Goal: Task Accomplishment & Management: Complete application form

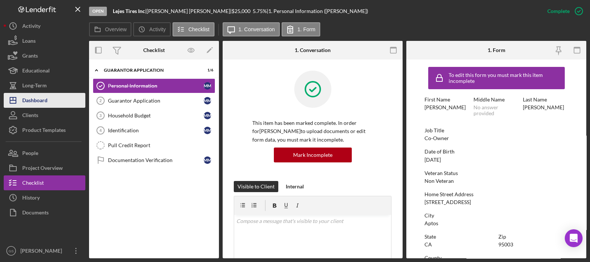
click at [38, 98] on div "Dashboard" at bounding box center [34, 101] width 25 height 17
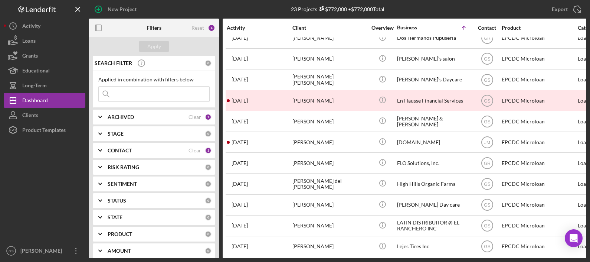
scroll to position [72, 1]
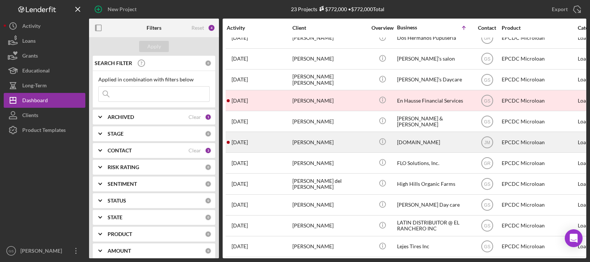
click at [404, 143] on div "Eztu.inc" at bounding box center [434, 142] width 74 height 20
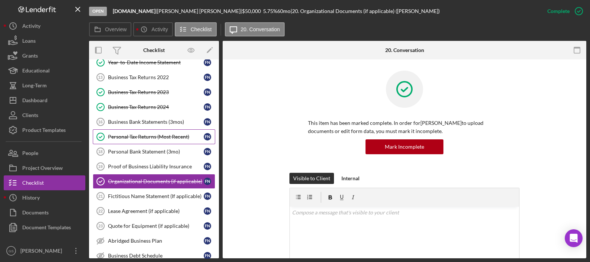
scroll to position [86, 0]
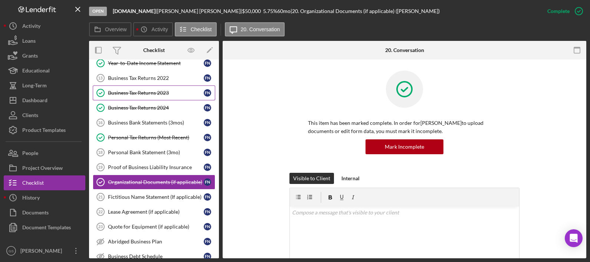
click at [161, 95] on div "Business Tax Returns 2023" at bounding box center [156, 93] width 96 height 6
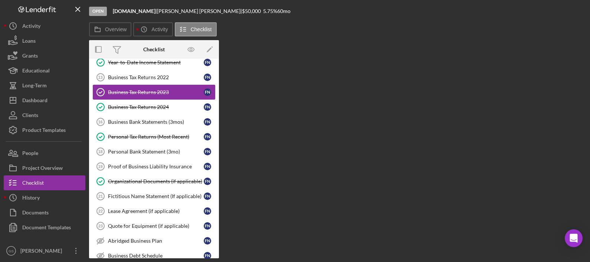
click at [161, 95] on link "Business Tax Returns 2023 Business Tax Returns 2023 F N" at bounding box center [154, 92] width 122 height 15
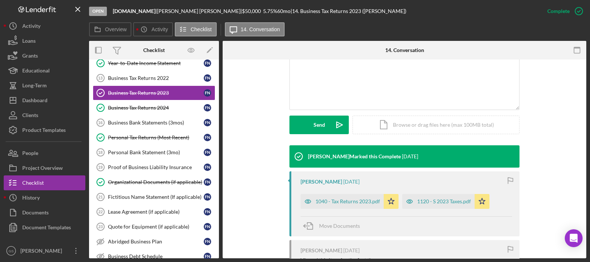
scroll to position [162, 0]
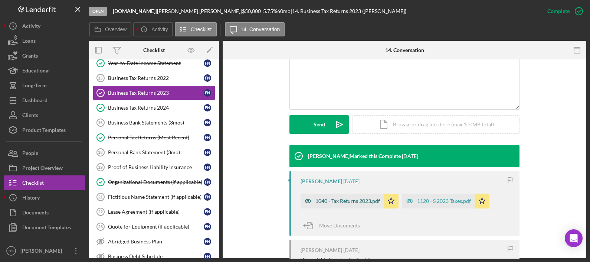
click at [365, 200] on div "1040 - Tax Returns 2023.pdf" at bounding box center [347, 201] width 65 height 6
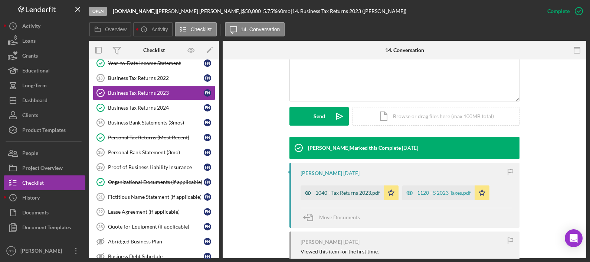
click at [365, 200] on div "1040 - Tax Returns 2023.pdf Icon/Star 1120 - S 2023 Taxes.pdf Icon/Star" at bounding box center [405, 190] width 211 height 19
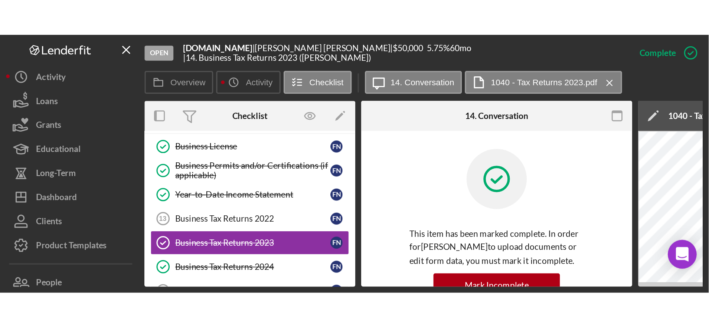
scroll to position [102, 0]
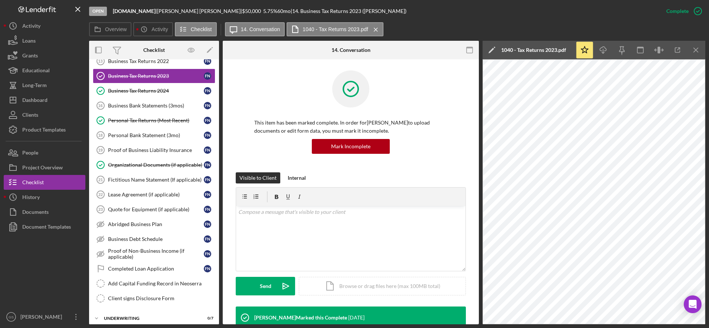
click at [589, 33] on div "Overview Icon/History Activity Checklist Icon/Message 14. Conversation 1040 - T…" at bounding box center [397, 29] width 616 height 15
click at [589, 48] on icon "button" at bounding box center [677, 50] width 17 height 17
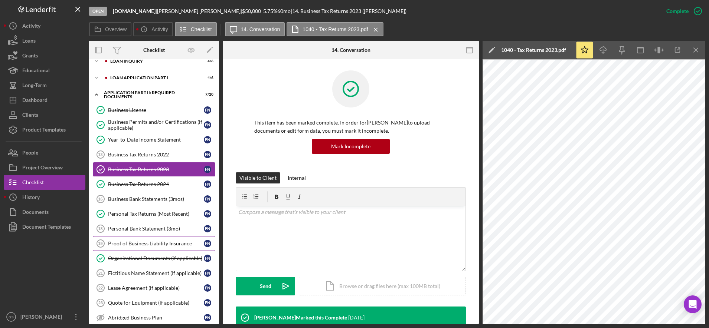
scroll to position [8, 0]
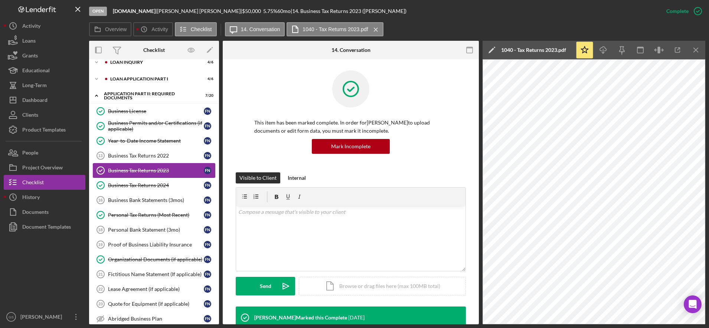
click at [170, 170] on div "Business Tax Returns 2023" at bounding box center [156, 171] width 96 height 6
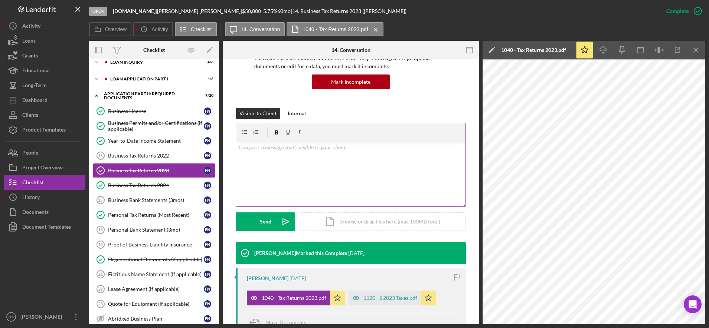
scroll to position [65, 0]
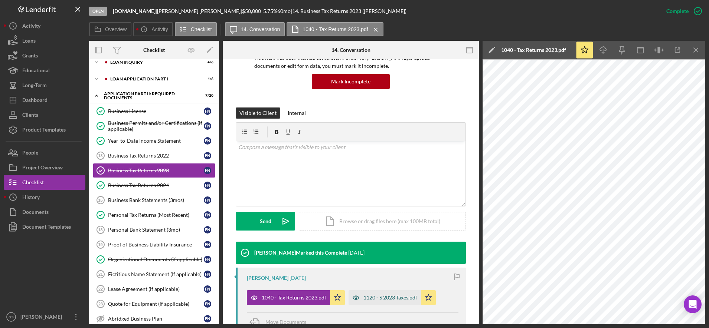
click at [401, 261] on div "1120 - S 2023 Taxes.pdf" at bounding box center [390, 298] width 54 height 6
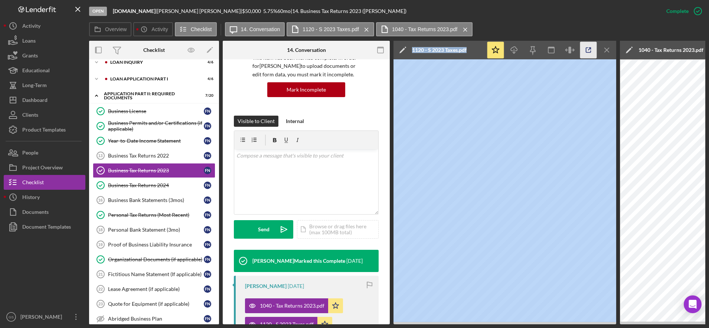
click at [589, 48] on polyline "button" at bounding box center [590, 49] width 2 height 2
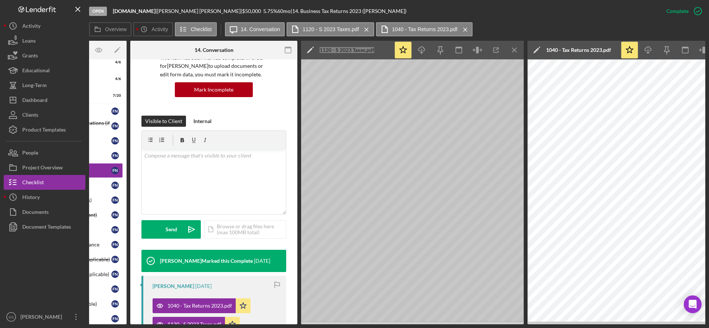
scroll to position [0, 137]
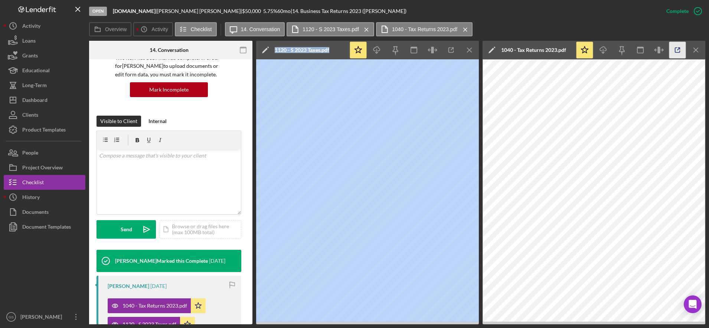
click at [589, 50] on icon "button" at bounding box center [677, 50] width 17 height 17
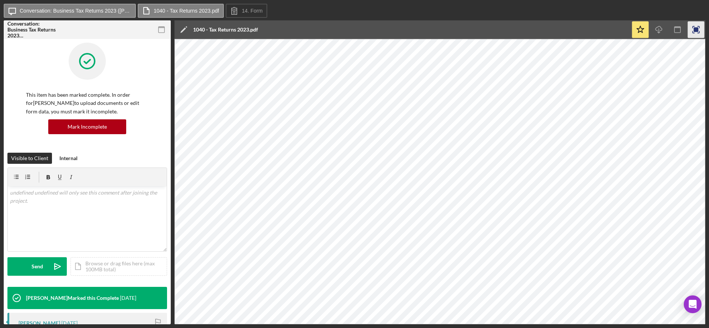
click at [693, 33] on icon "button" at bounding box center [695, 29] width 7 height 7
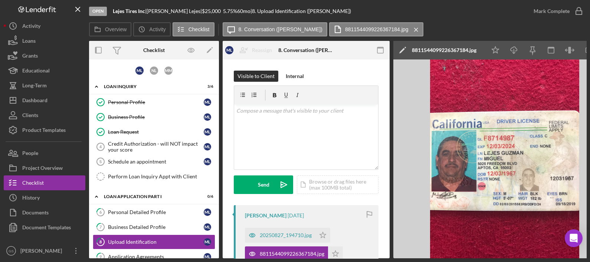
scroll to position [46, 0]
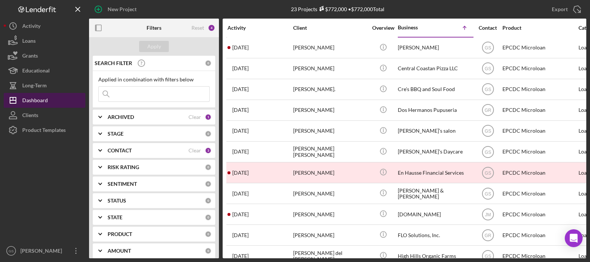
click at [55, 101] on button "Icon/Dashboard Dashboard" at bounding box center [45, 100] width 82 height 15
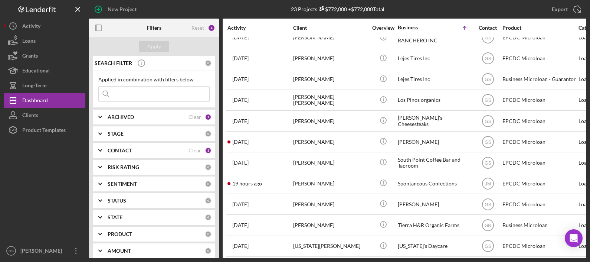
scroll to position [264, 0]
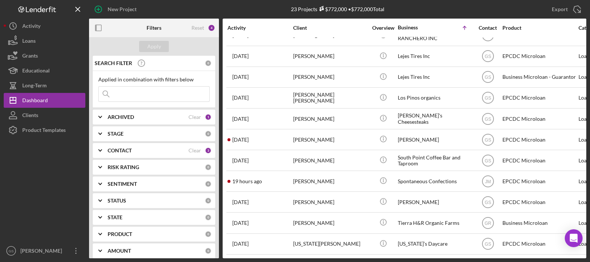
click at [162, 149] on div "CONTACT" at bounding box center [148, 150] width 81 height 6
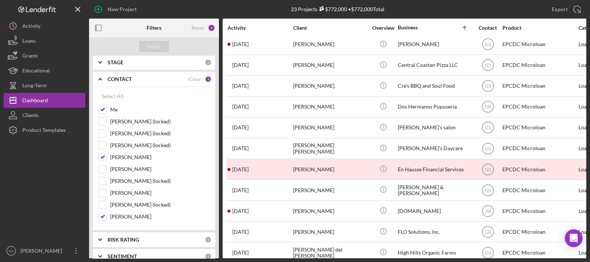
scroll to position [0, 0]
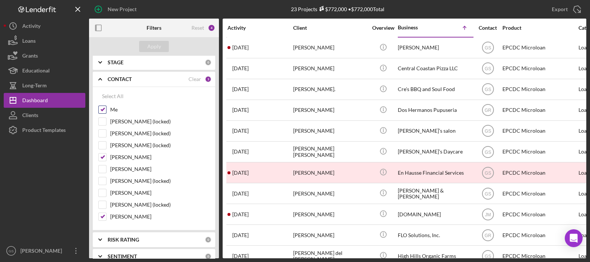
click at [104, 109] on input "Me" at bounding box center [102, 109] width 7 height 7
click at [112, 95] on div "Select All" at bounding box center [113, 96] width 22 height 15
checkbox input "true"
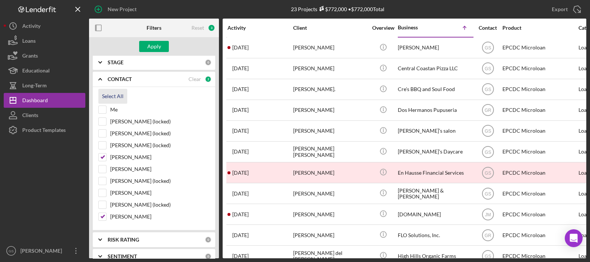
checkbox input "true"
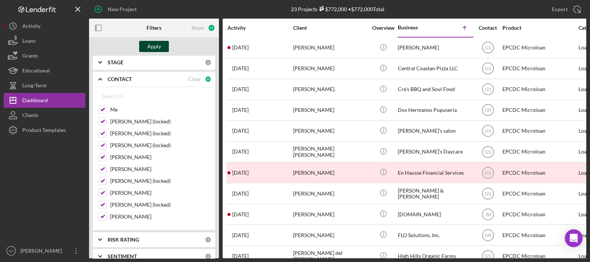
click at [161, 45] on button "Apply" at bounding box center [154, 46] width 30 height 11
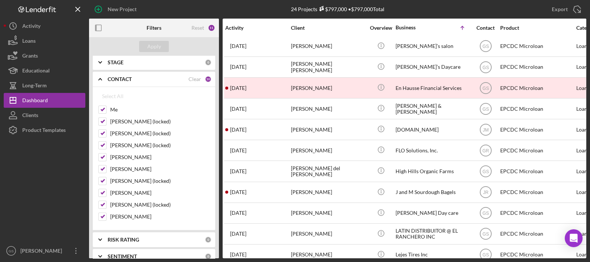
scroll to position [0, 2]
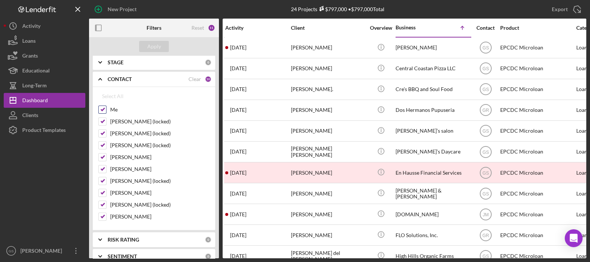
click at [103, 106] on input "Me" at bounding box center [102, 109] width 7 height 7
checkbox input "false"
click at [208, 79] on div "9" at bounding box center [208, 79] width 7 height 7
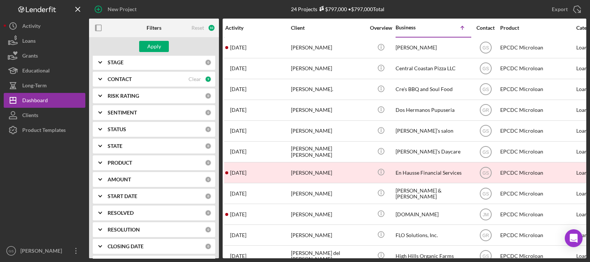
click at [148, 76] on div "CONTACT" at bounding box center [148, 79] width 81 height 6
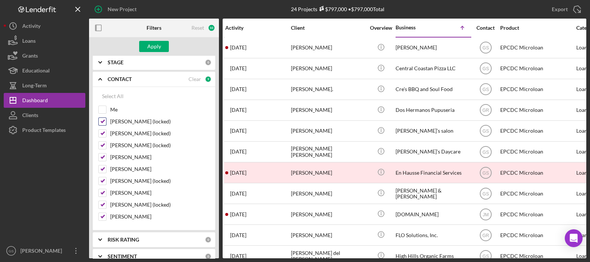
click at [103, 123] on input "[PERSON_NAME] (locked)" at bounding box center [102, 121] width 7 height 7
checkbox input "false"
click at [103, 133] on input "Kersy Azocar (locked)" at bounding box center [102, 132] width 7 height 7
checkbox input "false"
click at [103, 143] on input "Andrea Valdez (locked)" at bounding box center [102, 144] width 7 height 7
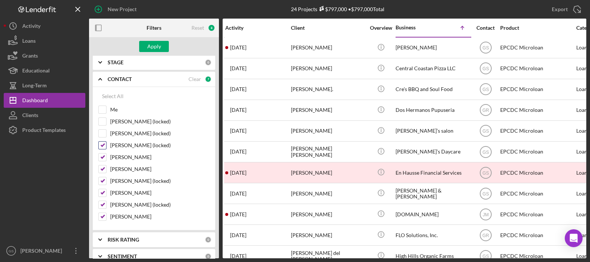
checkbox input "false"
click at [103, 157] on input "Gerardo Rodriguez" at bounding box center [102, 156] width 7 height 7
checkbox input "false"
click at [103, 167] on input "Victor Alvarez" at bounding box center [102, 168] width 7 height 7
checkbox input "false"
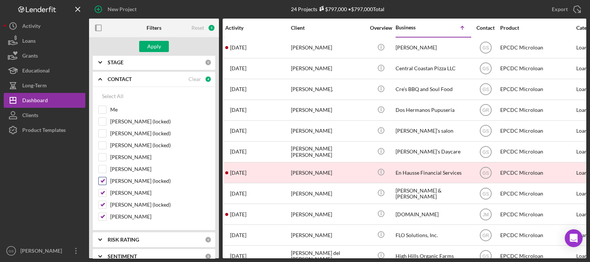
click at [103, 177] on div at bounding box center [102, 181] width 8 height 8
click at [105, 191] on input "Jonathan Rollins" at bounding box center [102, 192] width 7 height 7
checkbox input "false"
click at [106, 200] on div at bounding box center [102, 204] width 8 height 8
click at [105, 202] on input "Vinicio Vides (locked)" at bounding box center [102, 204] width 7 height 7
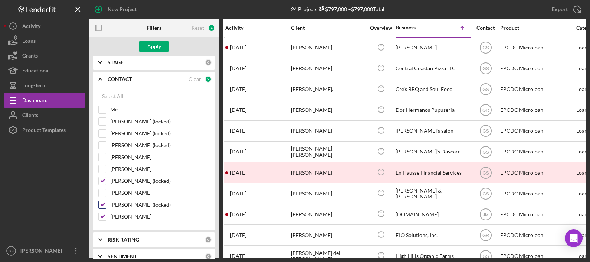
checkbox input "false"
click at [105, 213] on input "[PERSON_NAME]" at bounding box center [102, 216] width 7 height 7
checkbox input "false"
click at [103, 180] on input "Roxanna Encarnacion (locked)" at bounding box center [102, 180] width 7 height 7
checkbox input "false"
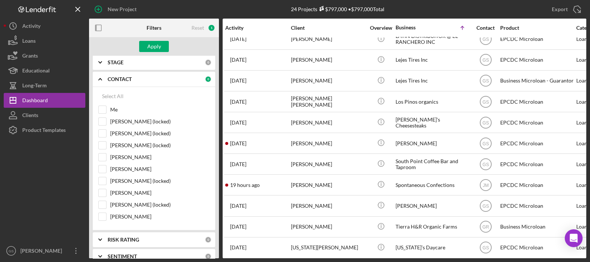
scroll to position [285, 2]
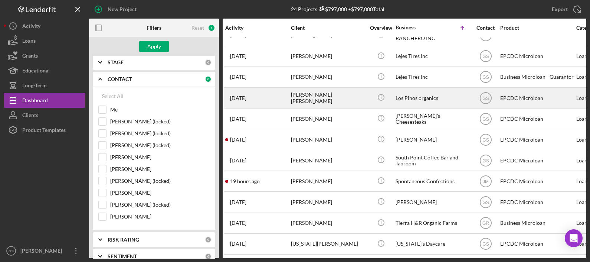
click at [369, 92] on div "Icon/Info" at bounding box center [381, 98] width 28 height 20
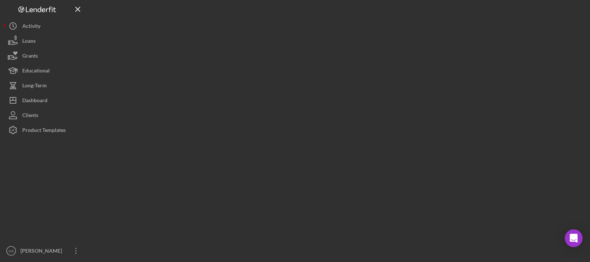
click at [369, 92] on div at bounding box center [337, 129] width 497 height 258
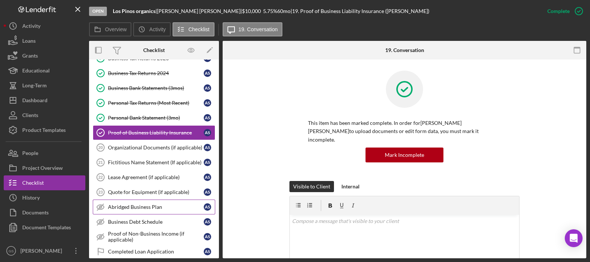
scroll to position [119, 0]
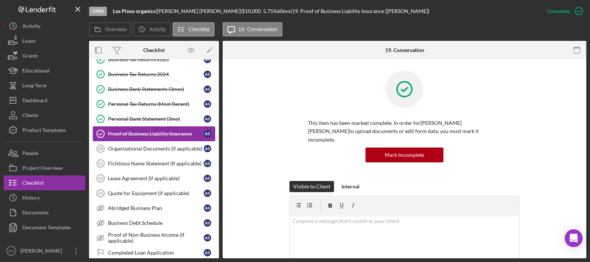
click at [171, 132] on div "Proof of Business Liability Insurance" at bounding box center [156, 134] width 96 height 6
click at [180, 131] on div "Proof of Business Liability Insurance" at bounding box center [156, 134] width 96 height 6
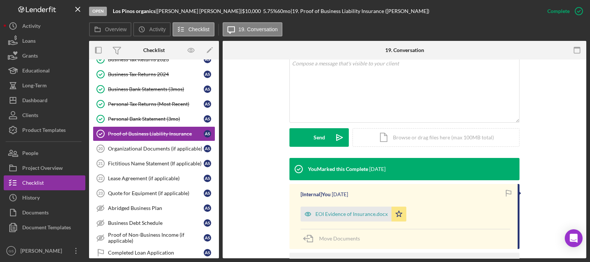
scroll to position [157, 0]
click at [553, 139] on div "Visible to Client Internal v Color teal Color pink Remove color Add row above A…" at bounding box center [404, 90] width 341 height 134
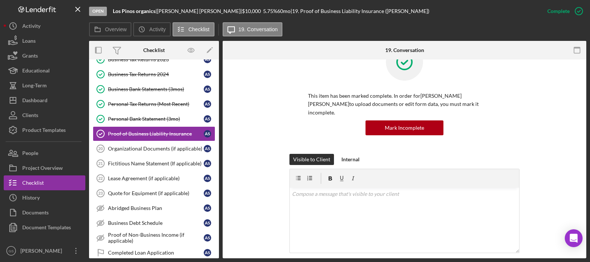
scroll to position [26, 0]
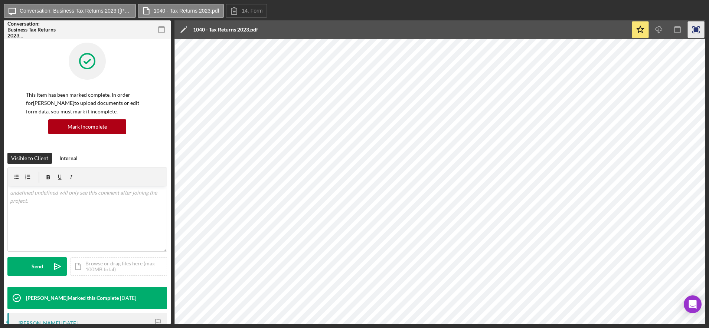
click at [693, 29] on icon "button" at bounding box center [695, 30] width 17 height 17
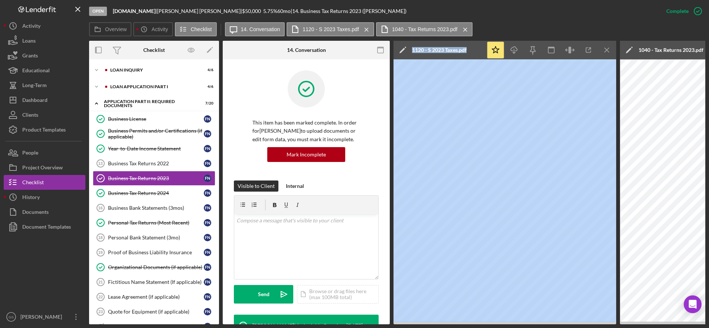
scroll to position [65, 0]
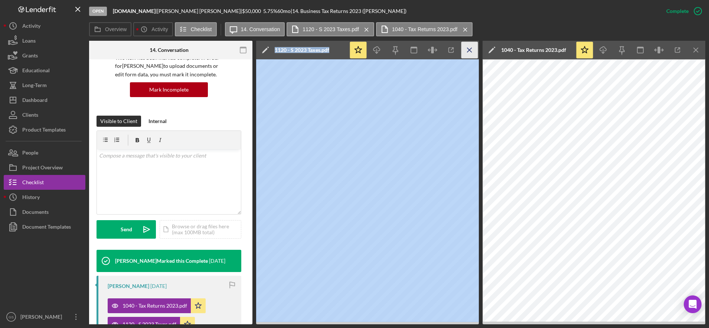
click at [471, 49] on icon "Icon/Menu Close" at bounding box center [469, 50] width 17 height 17
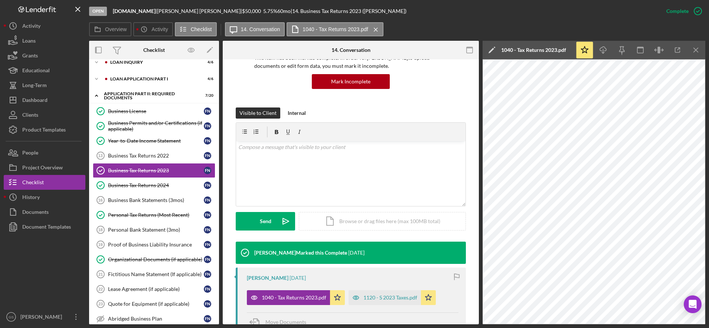
scroll to position [0, 0]
click at [693, 51] on icon "Icon/Menu Close" at bounding box center [695, 50] width 17 height 17
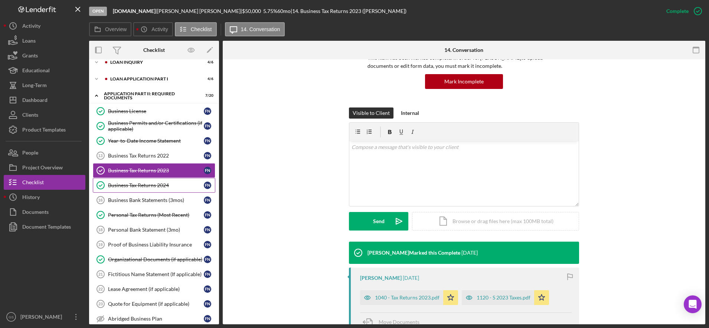
click at [150, 188] on div "Business Tax Returns 2024" at bounding box center [156, 186] width 96 height 6
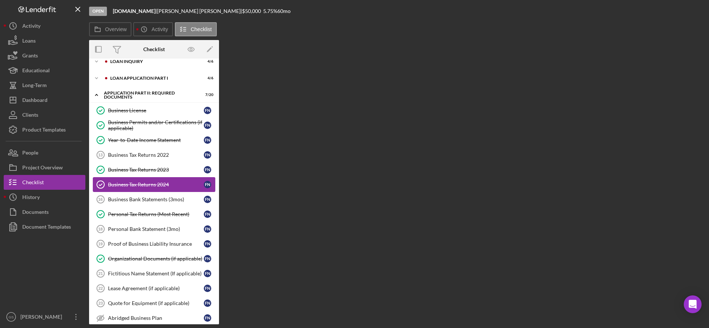
click at [150, 188] on div "Business Tax Returns 2024" at bounding box center [156, 185] width 96 height 6
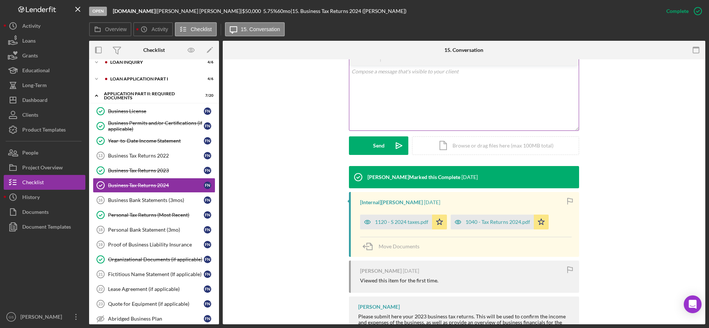
scroll to position [144, 0]
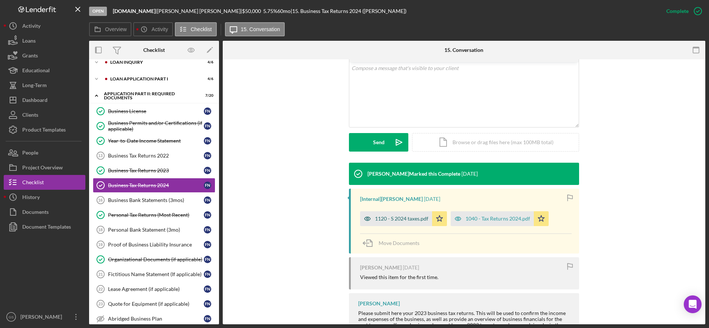
click at [413, 218] on div "1120 - S 2024 taxes.pdf" at bounding box center [401, 219] width 53 height 6
click at [465, 218] on div "1040 - Tax Returns 2024.pdf" at bounding box center [497, 219] width 65 height 6
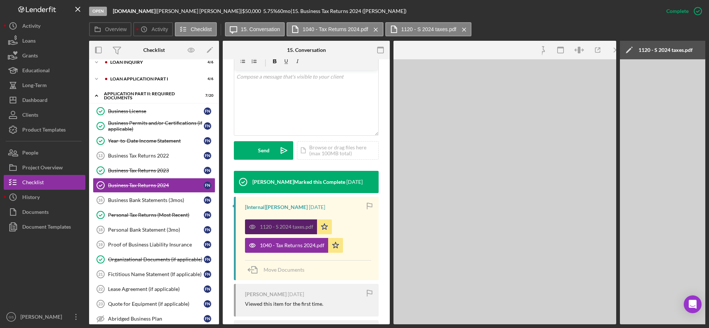
scroll to position [152, 0]
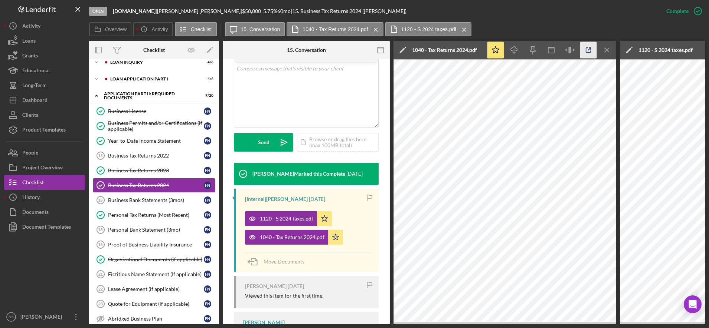
click at [590, 47] on icon "button" at bounding box center [588, 50] width 17 height 17
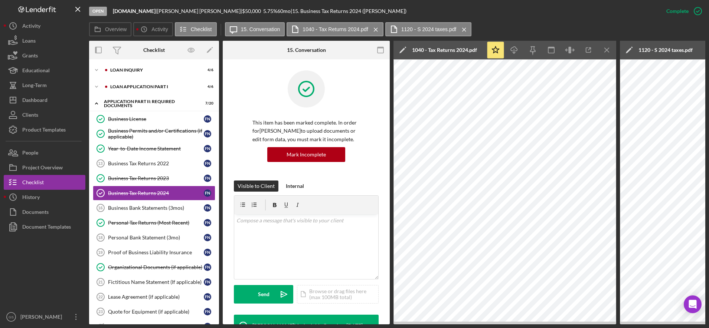
scroll to position [152, 0]
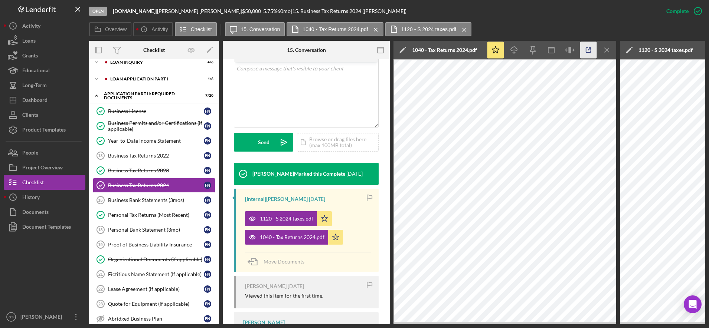
click at [592, 55] on icon "button" at bounding box center [588, 50] width 17 height 17
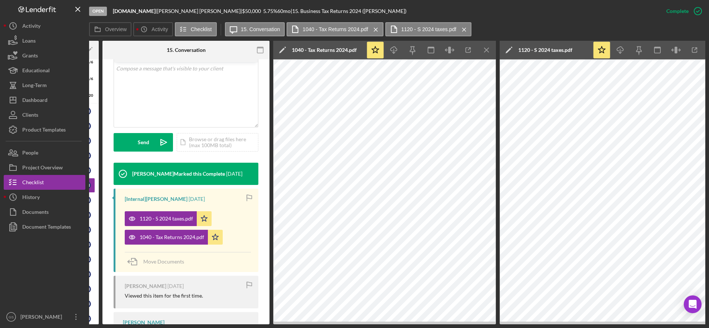
scroll to position [0, 121]
click at [695, 51] on icon "button" at bounding box center [694, 50] width 17 height 17
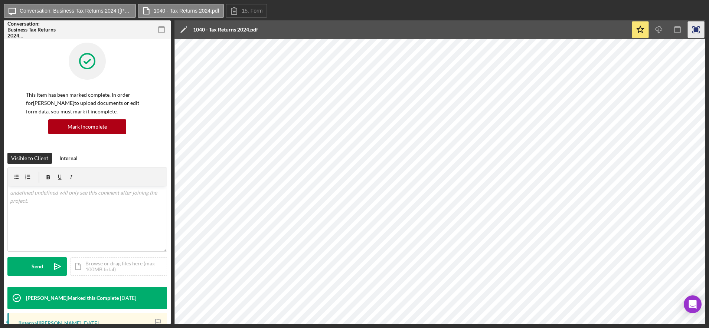
click at [694, 33] on icon "button" at bounding box center [695, 30] width 17 height 17
click at [698, 26] on icon "button" at bounding box center [695, 30] width 17 height 17
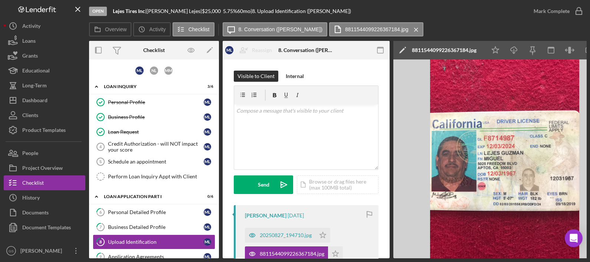
scroll to position [46, 0]
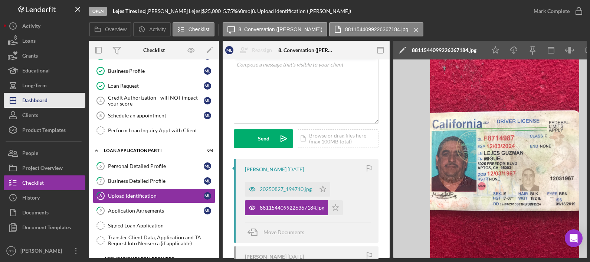
click at [41, 102] on div "Dashboard" at bounding box center [34, 101] width 25 height 17
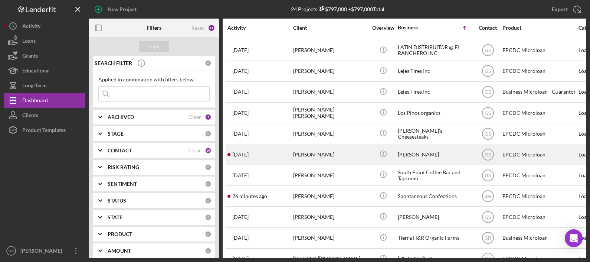
scroll to position [269, 0]
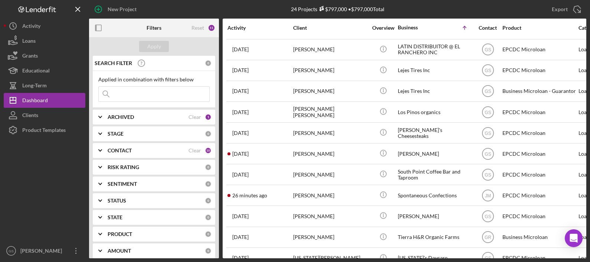
click at [174, 148] on div "CONTACT" at bounding box center [148, 150] width 81 height 6
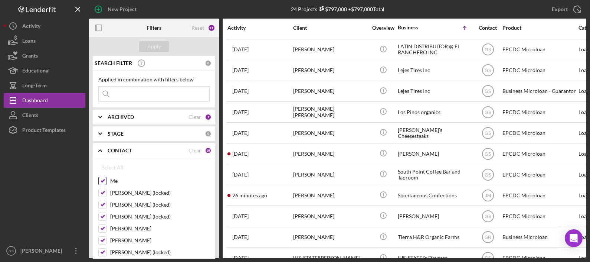
click at [103, 181] on input "Me" at bounding box center [102, 180] width 7 height 7
checkbox input "false"
click at [193, 147] on div "Clear" at bounding box center [194, 150] width 13 height 6
checkbox input "false"
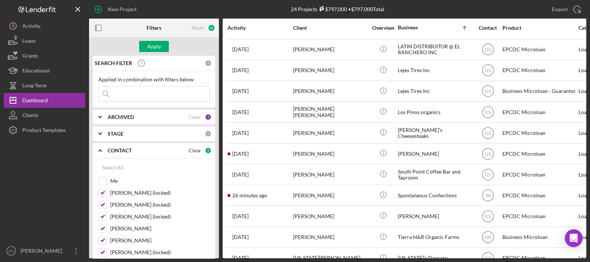
checkbox input "false"
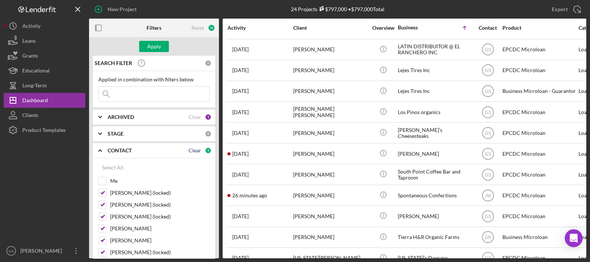
checkbox input "false"
click at [103, 178] on input "Me" at bounding box center [102, 180] width 7 height 7
checkbox input "true"
click at [103, 225] on input "Gerardo Rodriguez" at bounding box center [102, 227] width 7 height 7
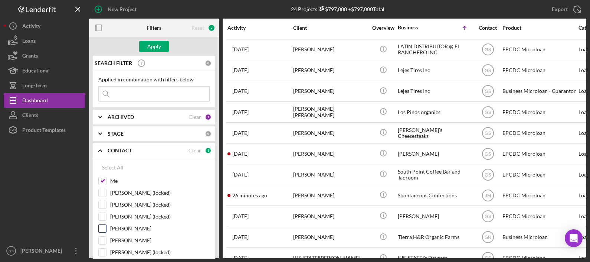
checkbox input "true"
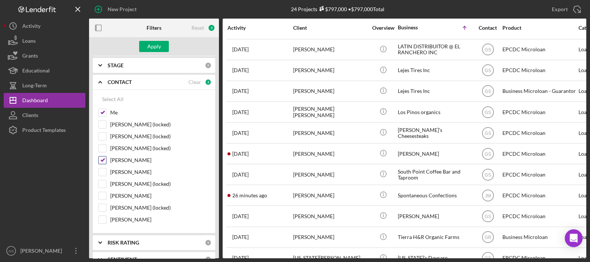
scroll to position [69, 0]
click at [102, 218] on input "[PERSON_NAME]" at bounding box center [102, 217] width 7 height 7
checkbox input "true"
click at [161, 48] on button "Apply" at bounding box center [154, 46] width 30 height 11
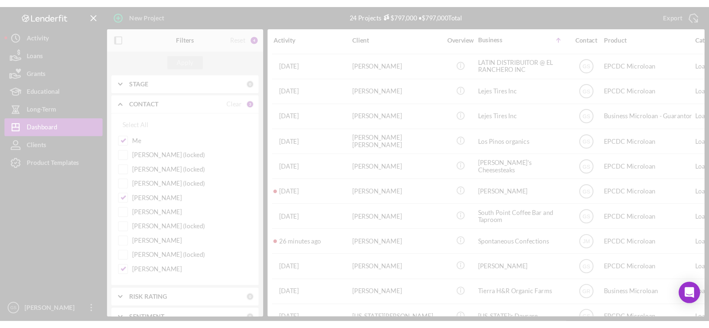
scroll to position [248, 0]
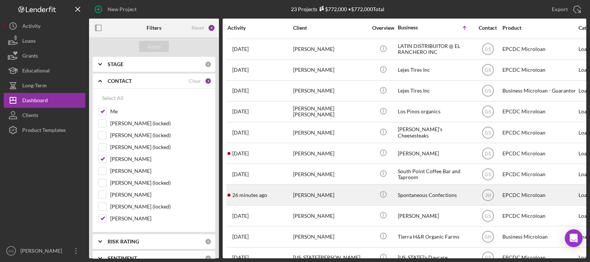
click at [330, 194] on div "Robert Lenorovitz" at bounding box center [330, 195] width 74 height 20
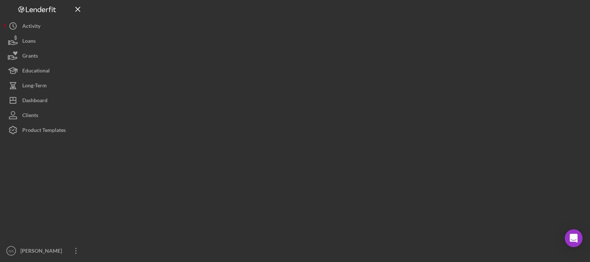
click at [330, 194] on div at bounding box center [337, 129] width 497 height 258
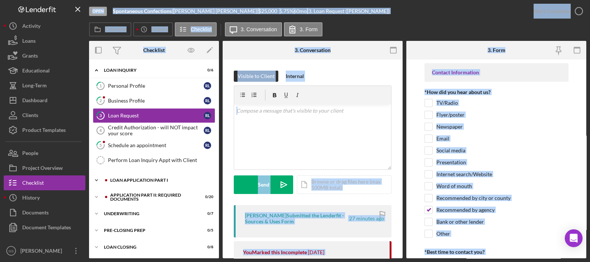
click at [149, 178] on div "Loan Application Part I" at bounding box center [159, 180] width 99 height 4
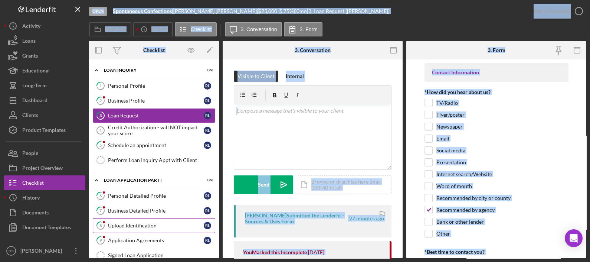
click at [144, 222] on div "Upload Identification" at bounding box center [156, 225] width 96 height 6
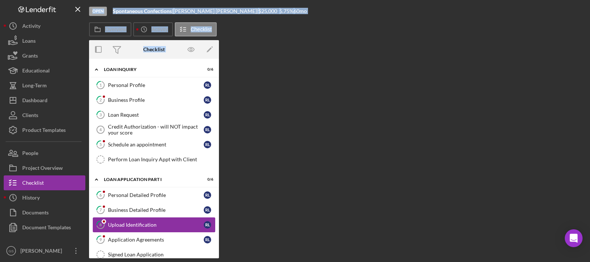
click at [144, 222] on div "Upload Identification" at bounding box center [156, 224] width 96 height 6
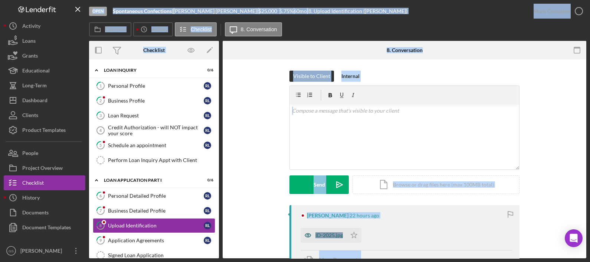
click at [334, 236] on div "ID-2025.jpg" at bounding box center [328, 235] width 27 height 6
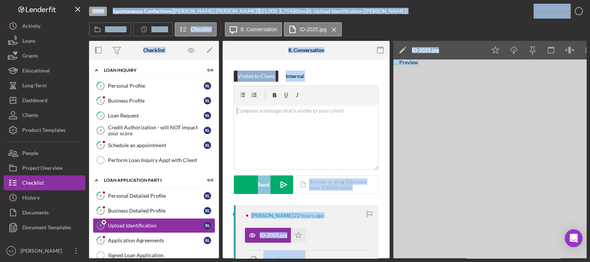
click at [504, 140] on img at bounding box center [504, 158] width 223 height 198
click at [542, 167] on img at bounding box center [504, 158] width 223 height 198
click at [553, 53] on rect "button" at bounding box center [551, 50] width 6 height 6
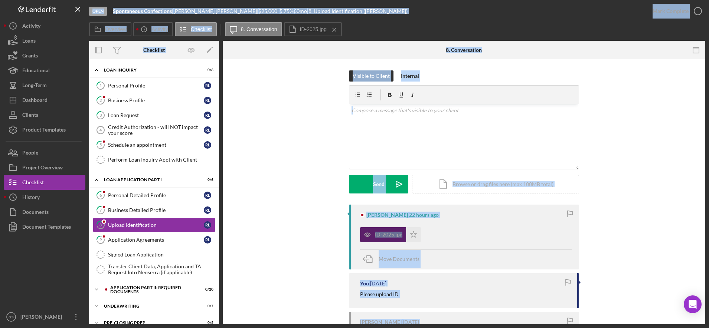
click at [394, 235] on div "ID-2025.jpg" at bounding box center [388, 235] width 27 height 6
click at [390, 234] on div "ID-2025.jpg" at bounding box center [388, 235] width 27 height 6
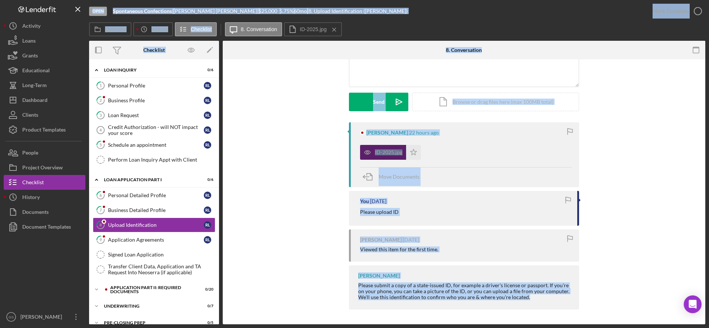
click at [397, 149] on div "ID-2025.jpg" at bounding box center [383, 152] width 46 height 15
drag, startPoint x: 397, startPoint y: 149, endPoint x: 411, endPoint y: 150, distance: 14.5
click at [411, 150] on icon "Icon/Star" at bounding box center [413, 152] width 15 height 15
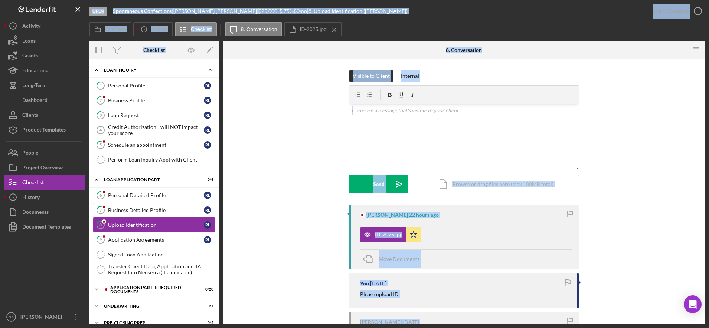
click at [145, 212] on div "Business Detailed Profile" at bounding box center [156, 210] width 96 height 6
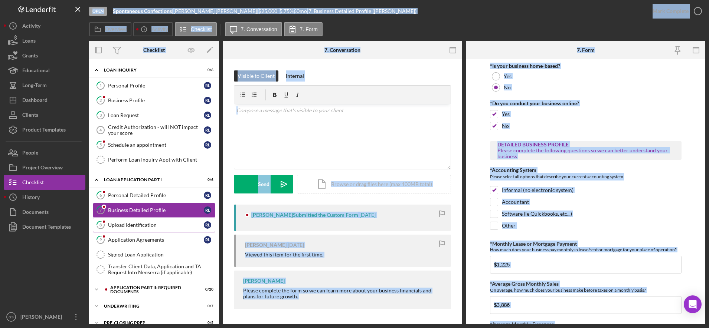
click at [147, 221] on link "8 Upload Identification R L" at bounding box center [154, 225] width 122 height 15
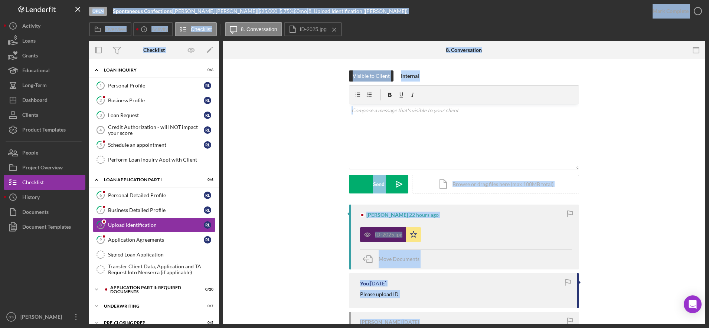
click at [389, 231] on div "ID-2025.jpg" at bounding box center [383, 234] width 46 height 15
drag, startPoint x: 389, startPoint y: 231, endPoint x: 518, endPoint y: 241, distance: 129.5
click at [518, 241] on div "ID-2025.jpg Icon/Star" at bounding box center [465, 233] width 211 height 19
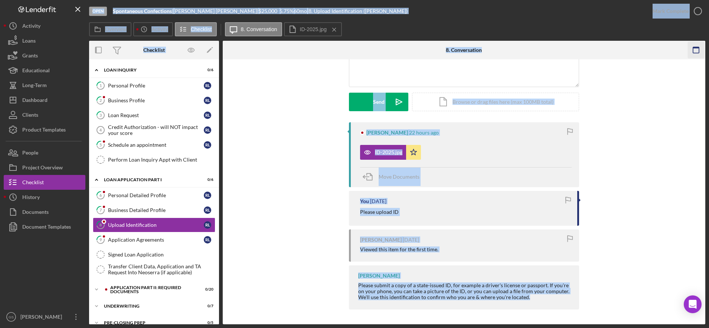
click at [589, 52] on icon "button" at bounding box center [695, 50] width 17 height 17
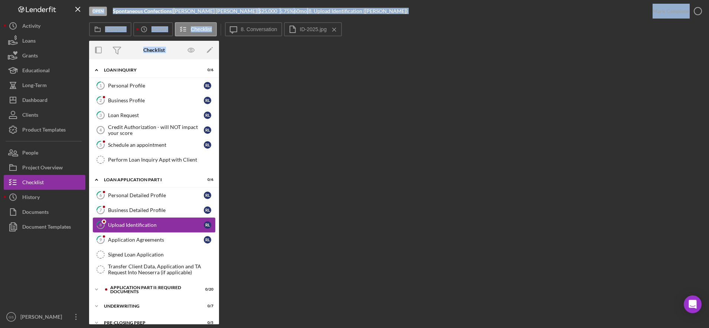
click at [156, 229] on link "8 Upload Identification R L" at bounding box center [154, 225] width 122 height 15
drag, startPoint x: 156, startPoint y: 229, endPoint x: 139, endPoint y: 224, distance: 17.7
click at [139, 224] on div "Upload Identification" at bounding box center [156, 225] width 96 height 6
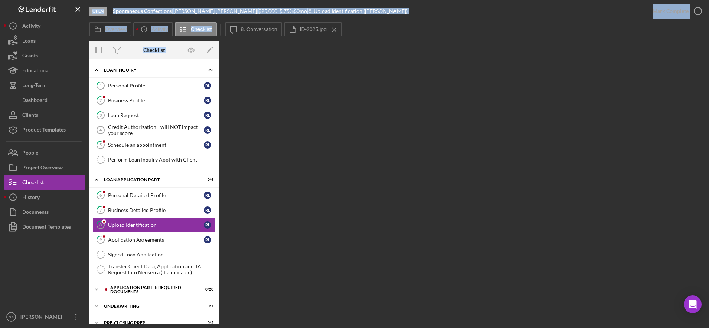
click at [139, 224] on div "Upload Identification" at bounding box center [156, 225] width 96 height 6
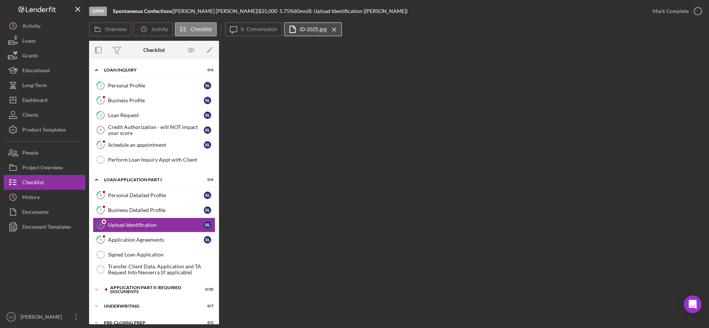
click at [316, 25] on button "ID-2025.jpg Icon/Menu Close" at bounding box center [313, 29] width 58 height 14
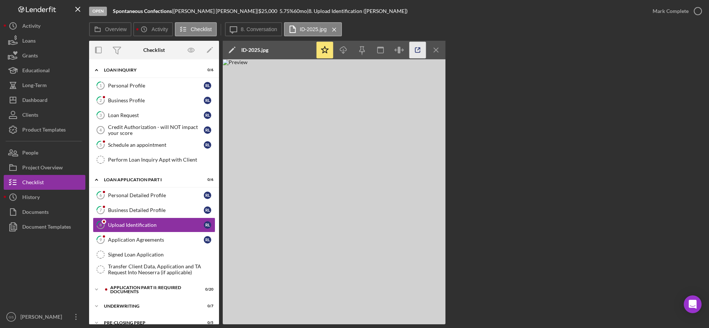
click at [415, 52] on icon "button" at bounding box center [417, 50] width 17 height 17
click at [155, 84] on div "Personal Profile" at bounding box center [156, 86] width 96 height 6
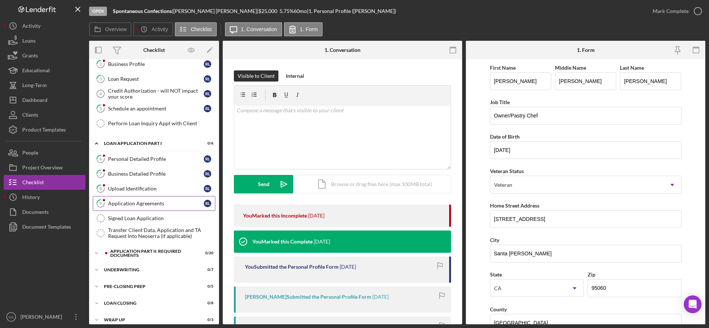
scroll to position [43, 0]
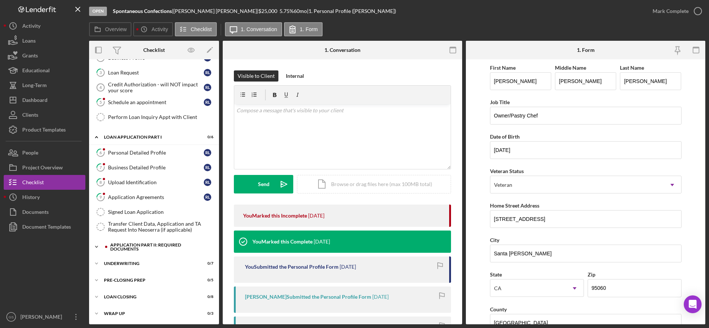
click at [158, 244] on div "Application Part II: Required Documents" at bounding box center [159, 247] width 99 height 9
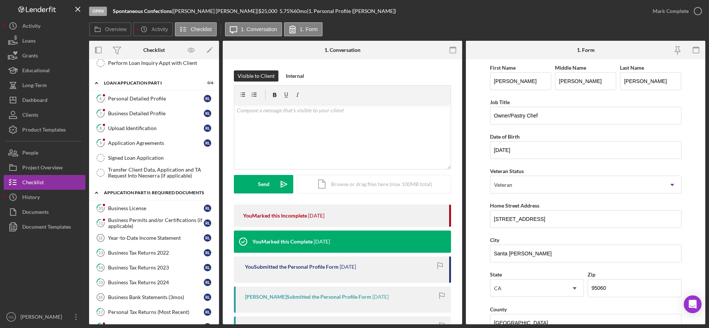
scroll to position [98, 0]
click at [156, 205] on div "Business License" at bounding box center [156, 208] width 96 height 6
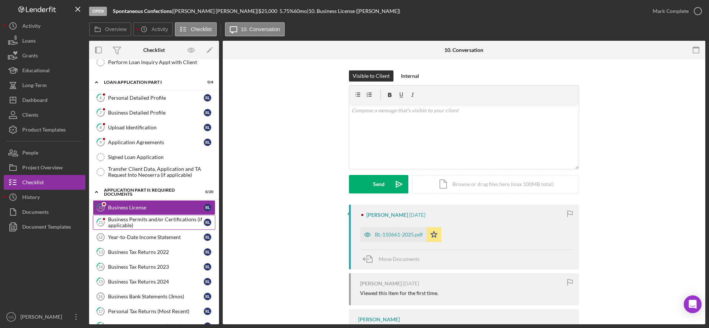
click at [153, 219] on div "Business Permits and/or Certifications (if applicable)" at bounding box center [156, 223] width 96 height 12
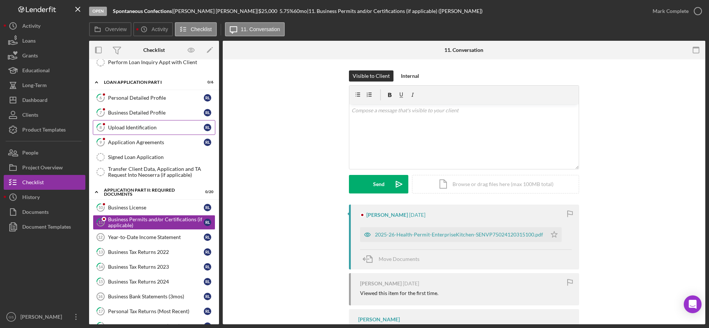
click at [144, 131] on link "8 Upload Identification R L" at bounding box center [154, 127] width 122 height 15
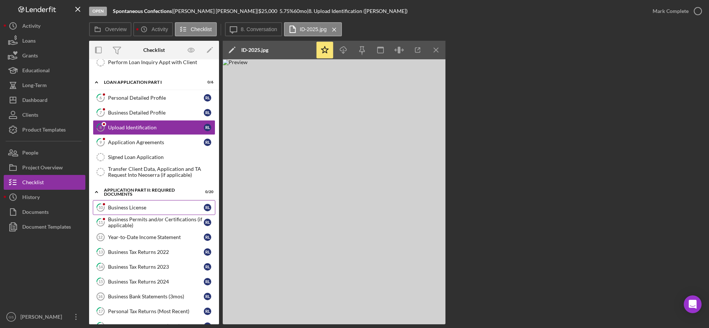
click at [156, 208] on div "Business License" at bounding box center [156, 208] width 96 height 6
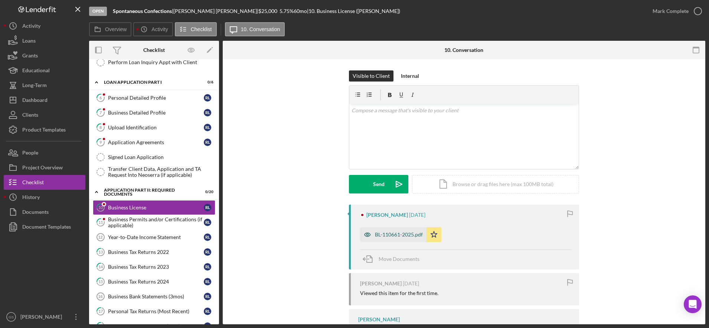
click at [388, 235] on div "BL-110661-2025.pdf" at bounding box center [399, 235] width 48 height 6
click at [388, 235] on div "BL-110661-2025.pdf Icon/Star" at bounding box center [465, 233] width 211 height 19
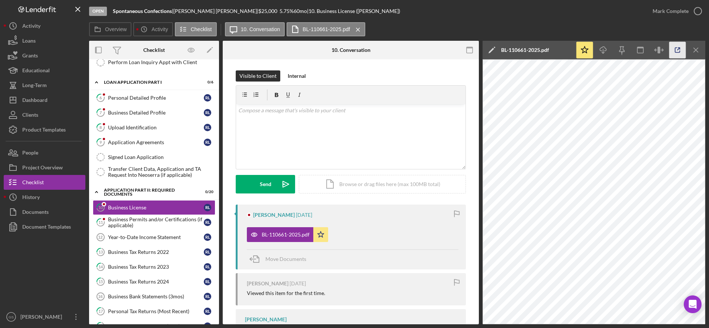
click at [589, 53] on icon "button" at bounding box center [677, 50] width 17 height 17
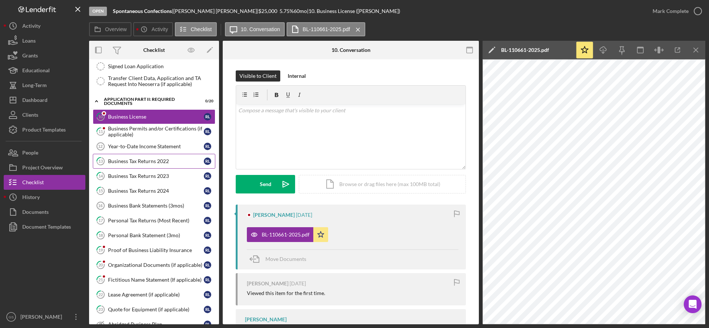
scroll to position [189, 0]
click at [162, 207] on div "Business Bank Statements (3mos)" at bounding box center [156, 206] width 96 height 6
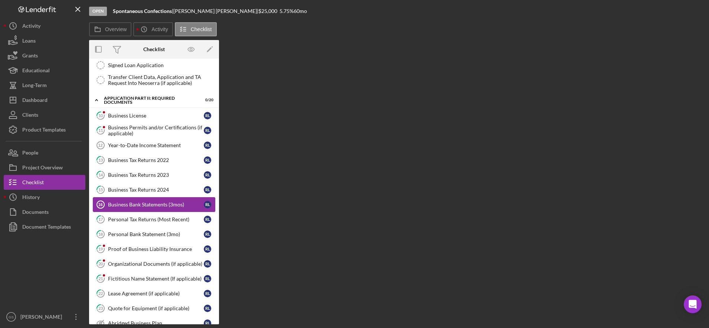
click at [162, 207] on div "Business Bank Statements (3mos)" at bounding box center [156, 205] width 96 height 6
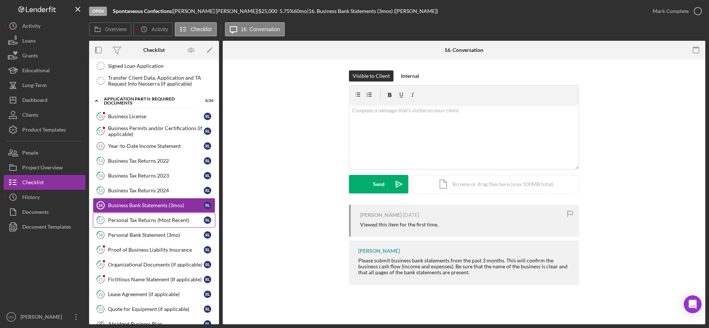
click at [148, 224] on link "17 Personal Tax Returns (Most Recent) R L" at bounding box center [154, 220] width 122 height 15
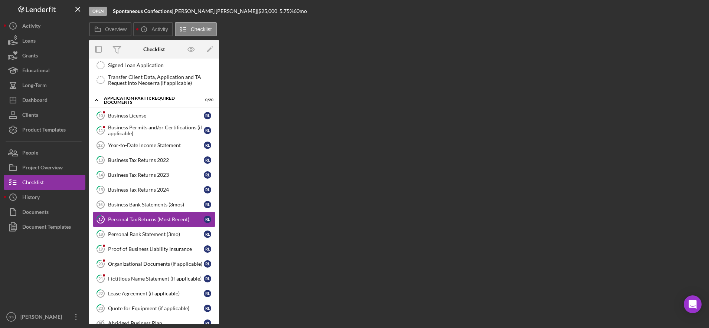
click at [148, 224] on link "17 Personal Tax Returns (Most Recent) R L" at bounding box center [154, 219] width 122 height 15
click at [158, 236] on div "Personal Bank Statement (3mo)" at bounding box center [156, 234] width 96 height 6
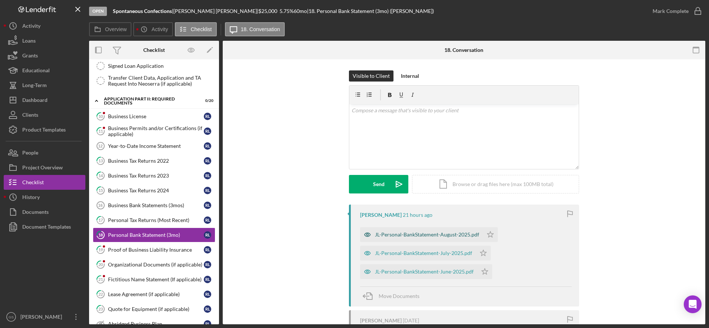
click at [428, 234] on div "JL-Personal-BankStatement-August-2025.pdf" at bounding box center [427, 235] width 104 height 6
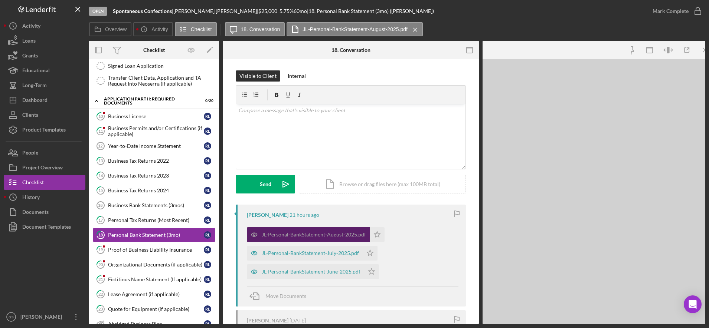
click at [428, 234] on div "JL-Personal-BankStatement-August-2025.pdf Icon/Star JL-Personal-BankStatement-J…" at bounding box center [352, 252] width 211 height 56
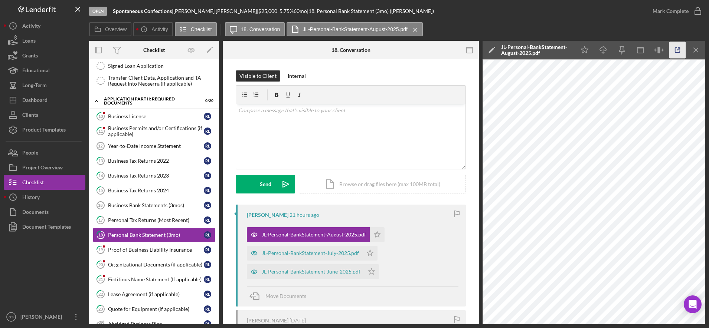
click at [589, 49] on icon "button" at bounding box center [677, 50] width 17 height 17
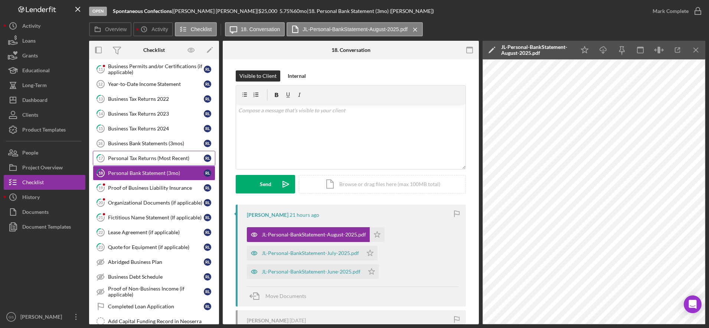
scroll to position [252, 0]
click at [122, 234] on div "Lease Agreement (if applicable)" at bounding box center [156, 232] width 96 height 6
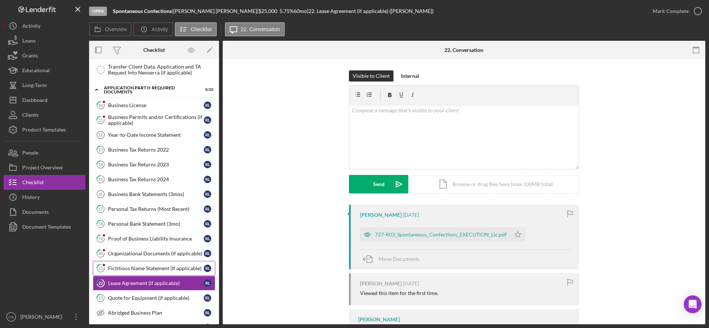
scroll to position [169, 0]
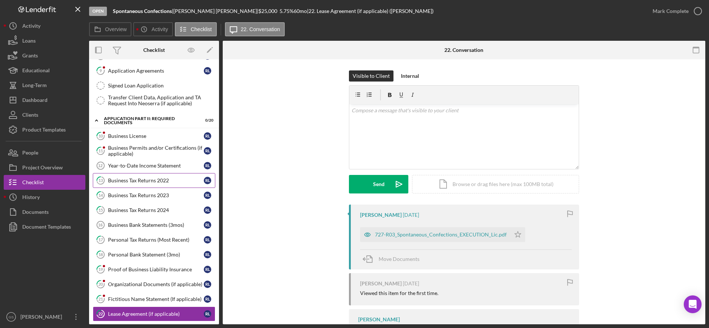
click at [133, 187] on link "13 Business Tax Returns 2022 R L" at bounding box center [154, 180] width 122 height 15
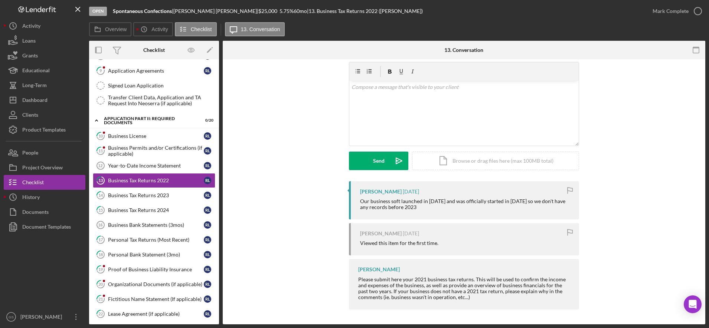
scroll to position [9, 0]
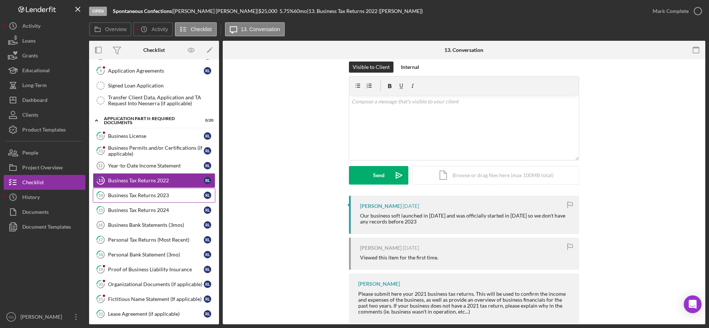
click at [159, 198] on div "Business Tax Returns 2023" at bounding box center [156, 196] width 96 height 6
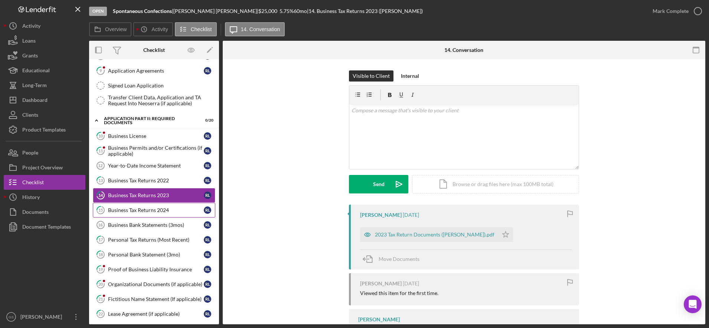
click at [179, 207] on div "Business Tax Returns 2024" at bounding box center [156, 210] width 96 height 6
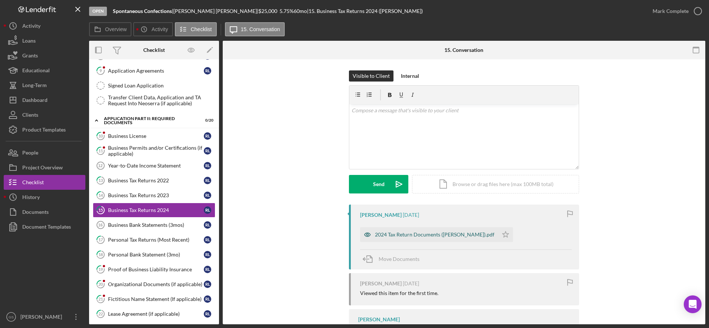
click at [456, 236] on div "2024 Tax Return Documents (Lopez Robert).pdf" at bounding box center [434, 235] width 119 height 6
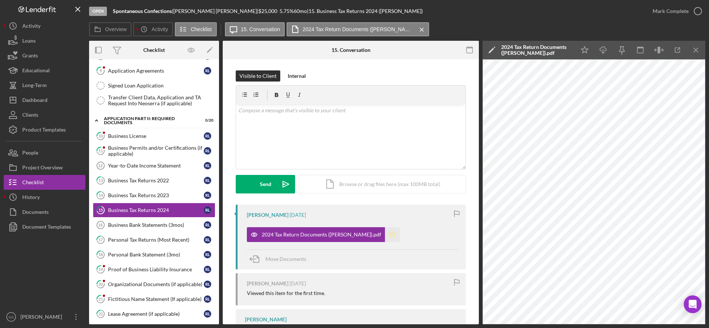
click at [385, 235] on icon "Icon/Star" at bounding box center [392, 234] width 15 height 15
click at [167, 201] on link "14 Business Tax Returns 2023 R L" at bounding box center [154, 195] width 122 height 15
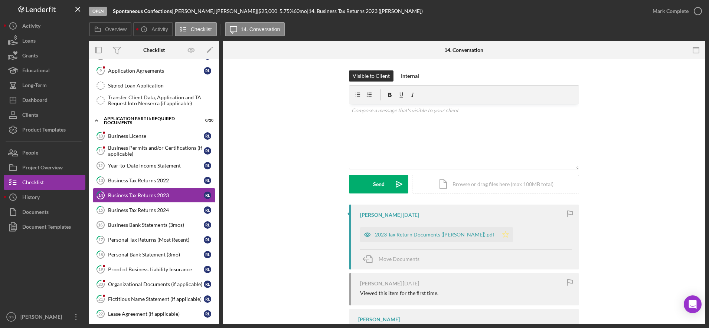
click at [498, 236] on icon "Icon/Star" at bounding box center [505, 234] width 15 height 15
click at [180, 184] on link "13 Business Tax Returns 2022 R L" at bounding box center [154, 180] width 122 height 15
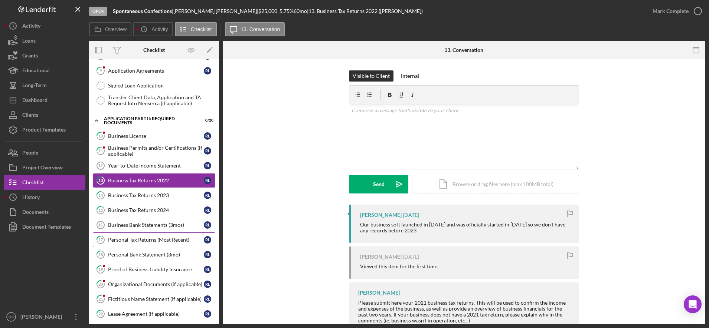
click at [168, 243] on div "Personal Tax Returns (Most Recent)" at bounding box center [156, 240] width 96 height 6
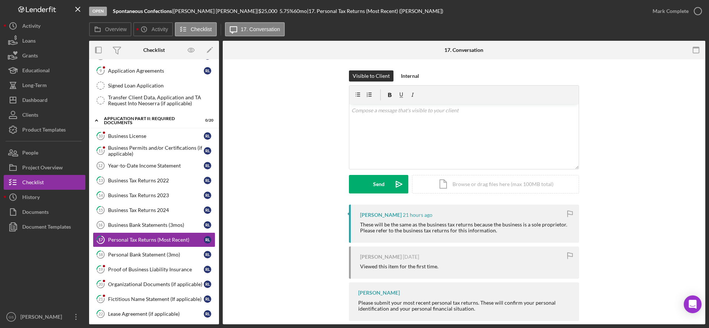
scroll to position [11, 0]
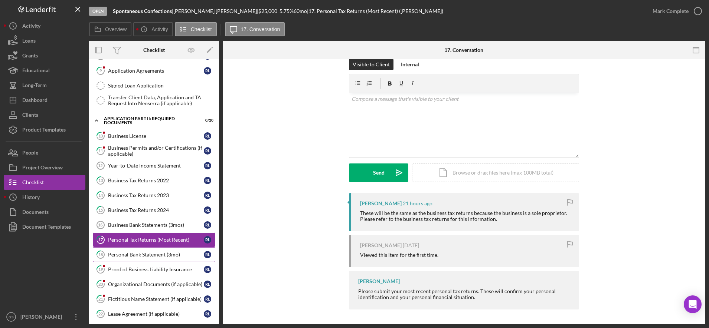
click at [168, 258] on link "18 Personal Bank Statement (3mo) R L" at bounding box center [154, 254] width 122 height 15
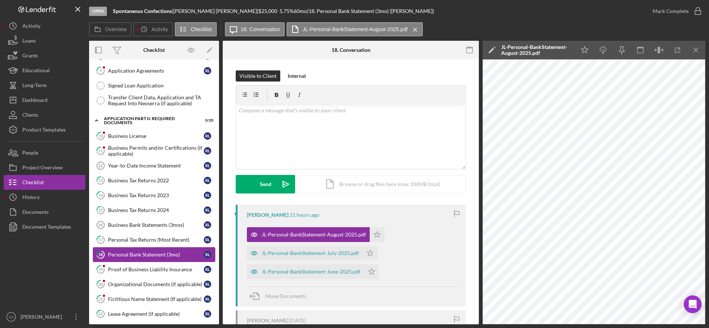
click at [168, 258] on link "18 Personal Bank Statement (3mo) R L" at bounding box center [154, 254] width 122 height 15
click at [166, 239] on div "Personal Tax Returns (Most Recent)" at bounding box center [156, 240] width 96 height 6
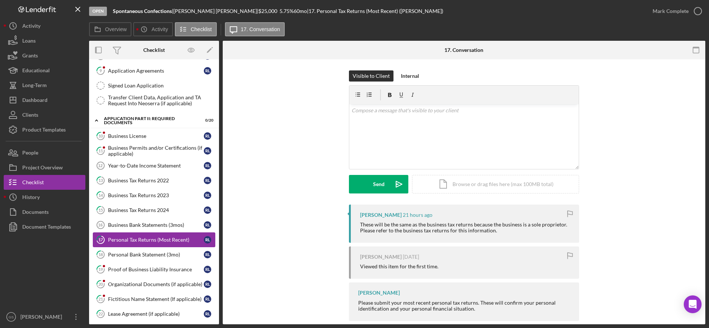
click at [166, 239] on div "Personal Tax Returns (Most Recent)" at bounding box center [156, 240] width 96 height 6
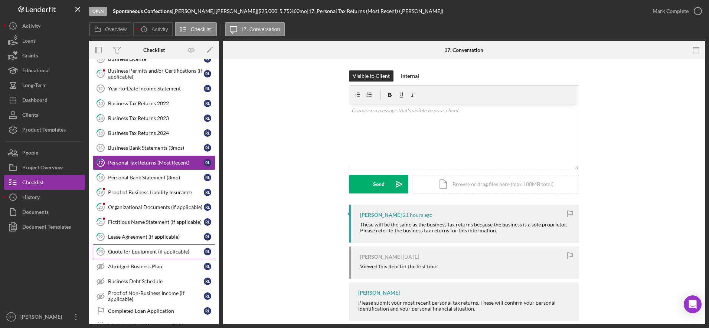
scroll to position [240, 0]
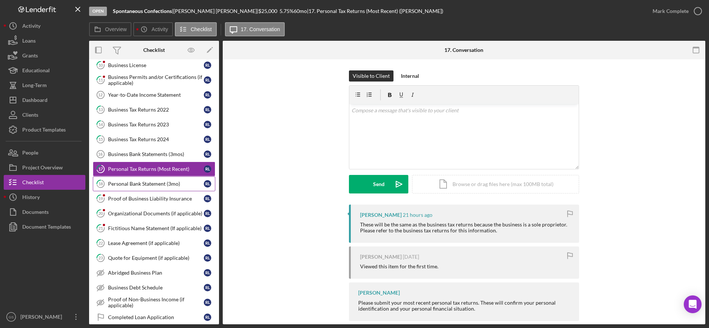
click at [162, 188] on link "18 Personal Bank Statement (3mo) R L" at bounding box center [154, 184] width 122 height 15
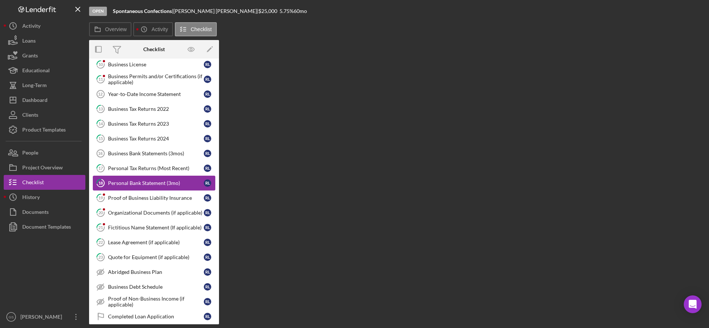
click at [162, 188] on link "18 Personal Bank Statement (3mo) R L" at bounding box center [154, 183] width 122 height 15
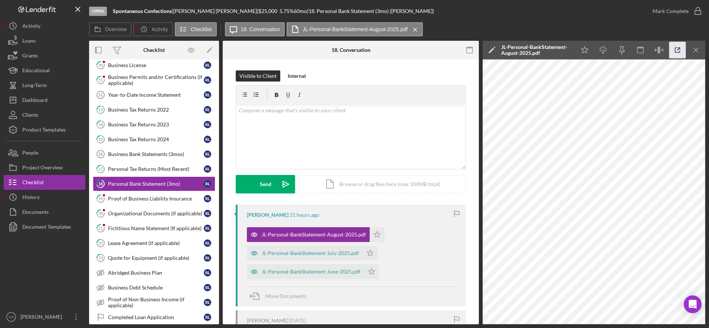
click at [589, 51] on icon "button" at bounding box center [677, 50] width 17 height 17
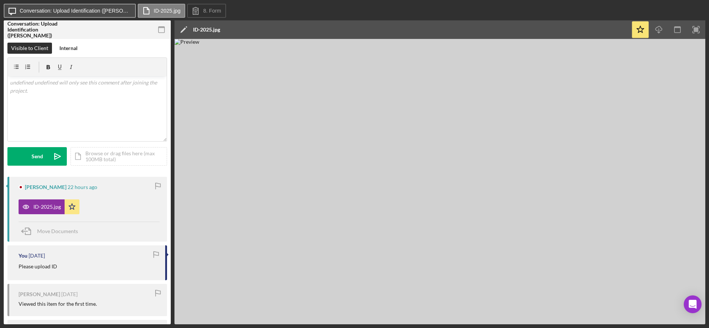
click at [76, 8] on label "Conversation: Upload Identification ([PERSON_NAME])" at bounding box center [75, 11] width 111 height 6
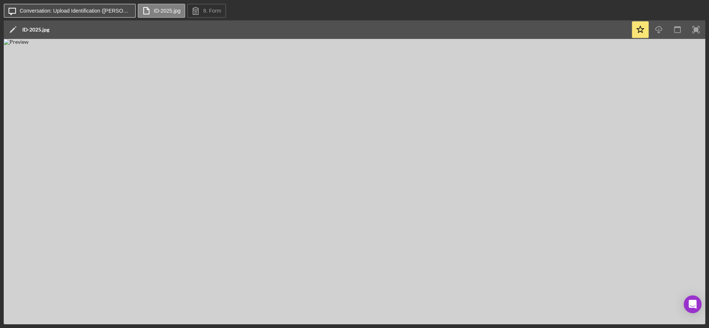
click at [98, 10] on label "Conversation: Upload Identification ([PERSON_NAME])" at bounding box center [75, 11] width 111 height 6
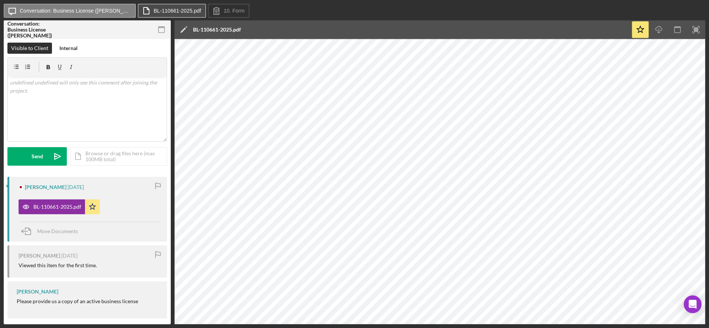
click at [154, 11] on label "BL-110661-2025.pdf" at bounding box center [177, 11] width 47 height 6
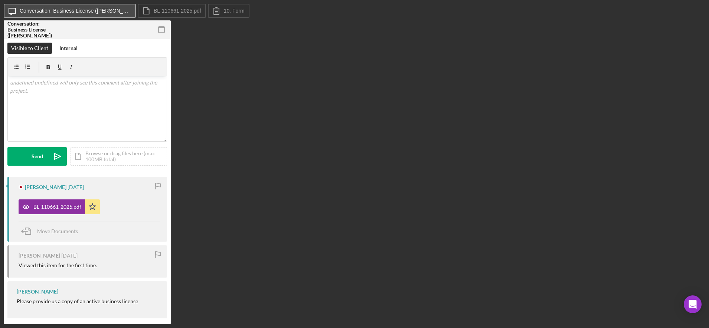
click at [113, 8] on label "Conversation: Business License ([PERSON_NAME])" at bounding box center [75, 11] width 111 height 6
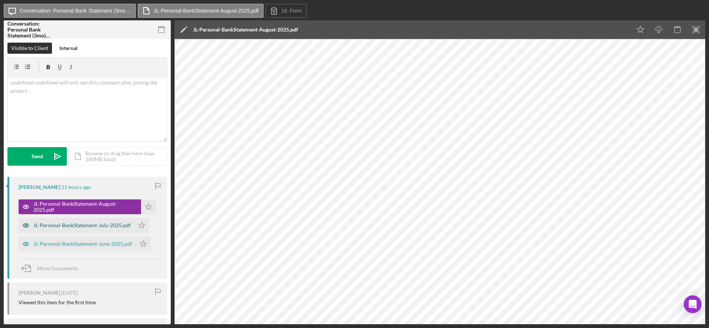
click at [106, 225] on div "JL-Personal-BankStatement-July-2025.pdf" at bounding box center [81, 226] width 97 height 6
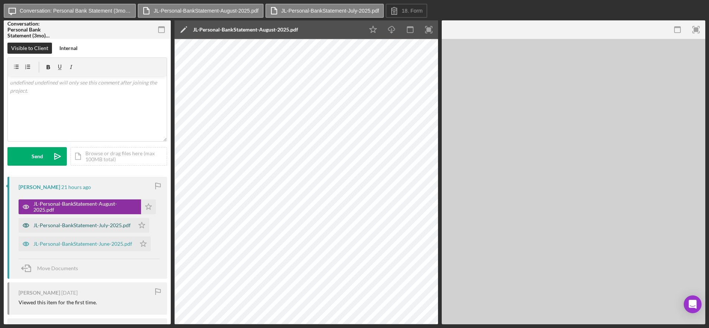
click at [106, 225] on div "JL-Personal-BankStatement-July-2025.pdf" at bounding box center [81, 226] width 97 height 6
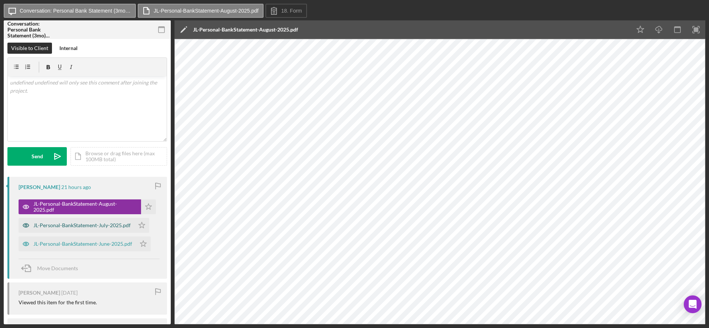
click at [64, 229] on div "JL-Personal-BankStatement-July-2025.pdf" at bounding box center [81, 226] width 97 height 6
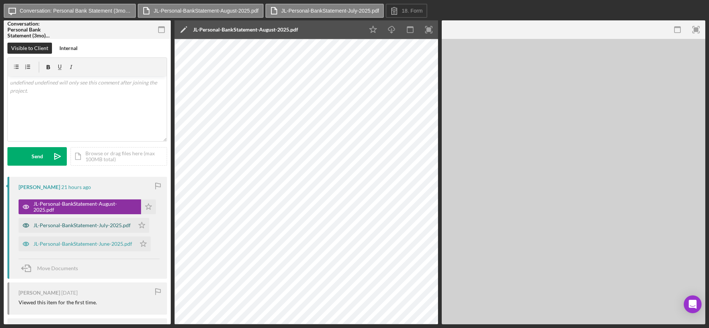
click at [64, 229] on div "JL-Personal-BankStatement-July-2025.pdf" at bounding box center [81, 226] width 97 height 6
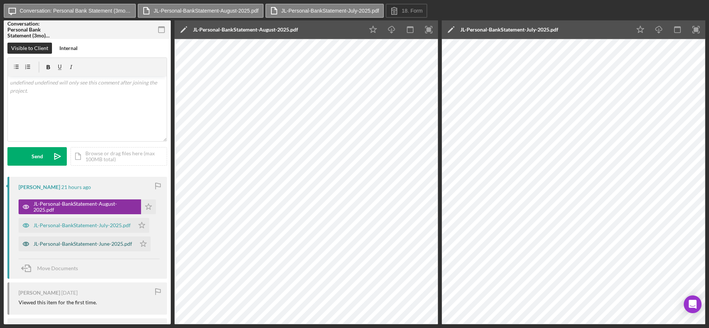
click at [99, 246] on div "JL-Personal-BankStatement-June-2025.pdf" at bounding box center [82, 244] width 99 height 6
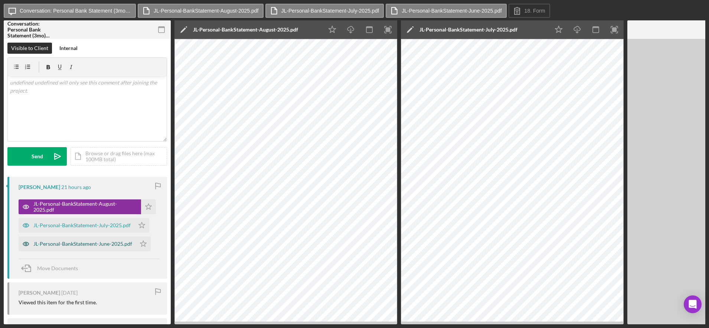
click at [99, 246] on div "JL-Personal-BankStatement-June-2025.pdf" at bounding box center [82, 244] width 99 height 6
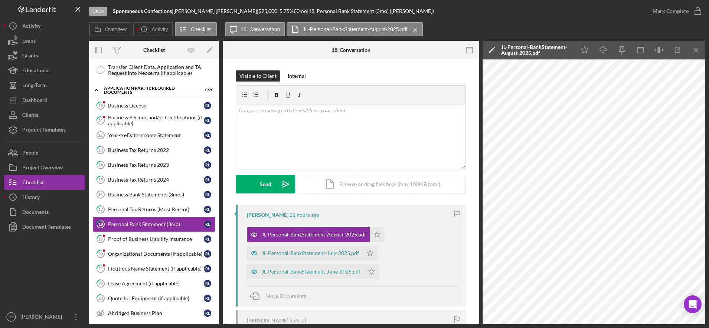
scroll to position [199, 0]
click at [40, 102] on div "Dashboard" at bounding box center [34, 101] width 25 height 17
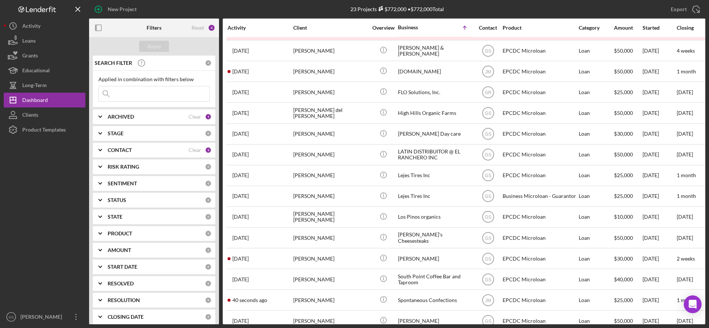
scroll to position [202, 0]
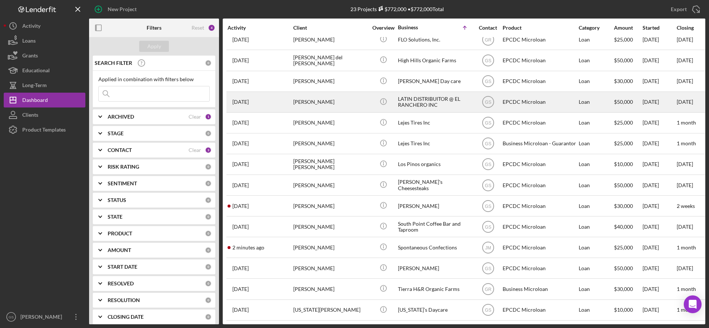
click at [439, 98] on div "LATIN DISTRIBUITOR @ EL RANCHERO INC" at bounding box center [435, 102] width 74 height 20
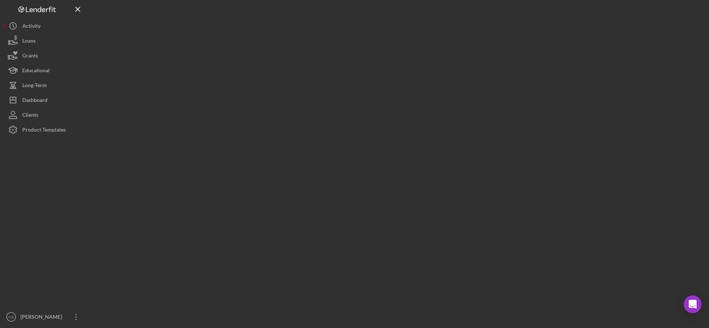
click at [439, 98] on div at bounding box center [397, 162] width 616 height 325
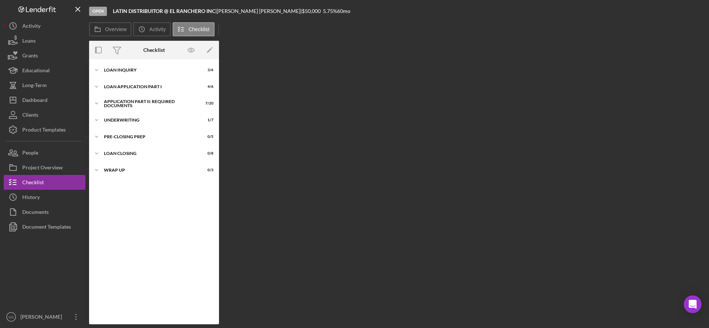
scroll to position [1, 0]
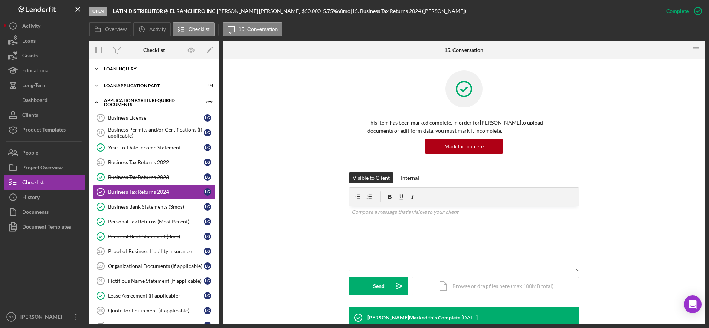
click at [143, 68] on div "Loan Inquiry" at bounding box center [157, 69] width 106 height 4
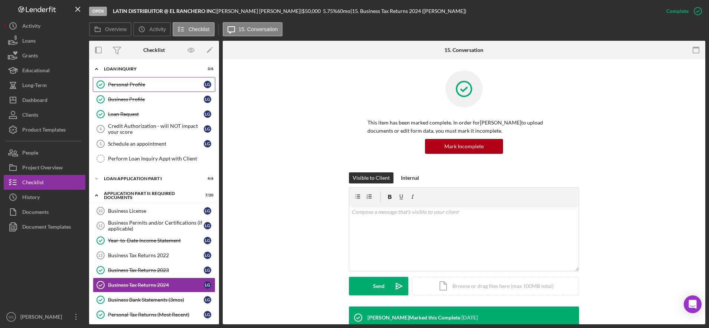
click at [124, 87] on div "Personal Profile" at bounding box center [156, 85] width 96 height 6
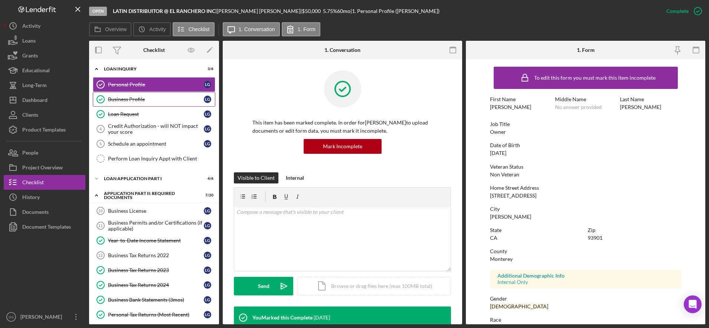
click at [124, 96] on div "Business Profile" at bounding box center [156, 99] width 96 height 6
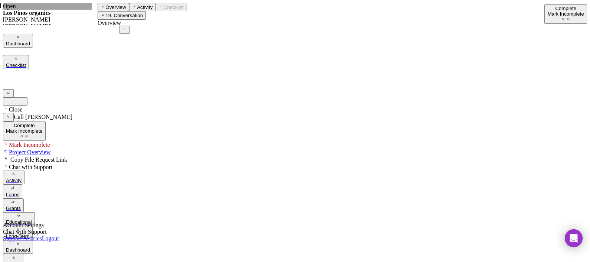
scroll to position [92, 0]
click at [30, 247] on div "Dashboard" at bounding box center [18, 250] width 24 height 6
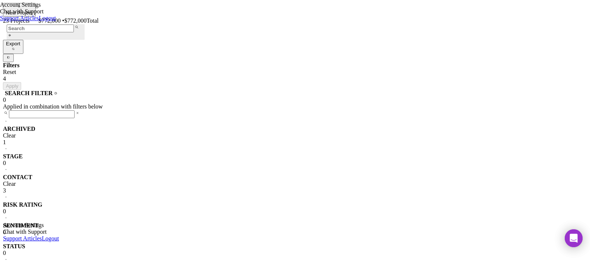
scroll to position [168, 0]
